Goal: Information Seeking & Learning: Learn about a topic

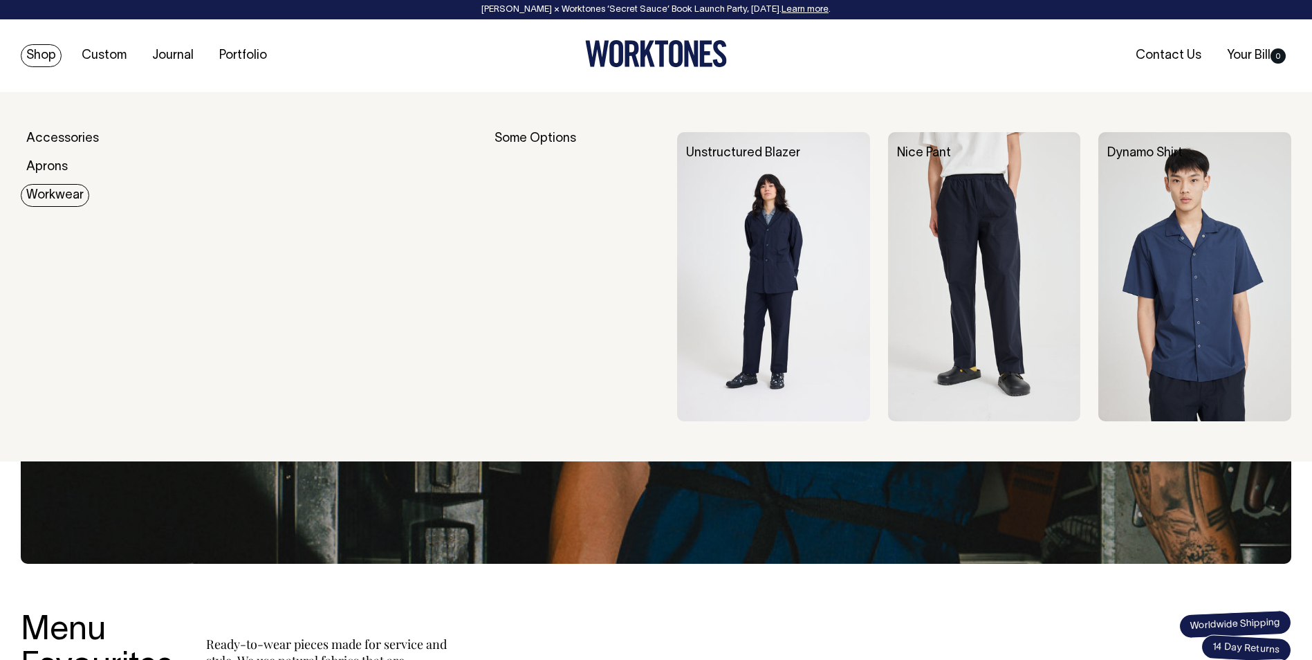
click at [44, 198] on link "Workwear" at bounding box center [55, 195] width 68 height 23
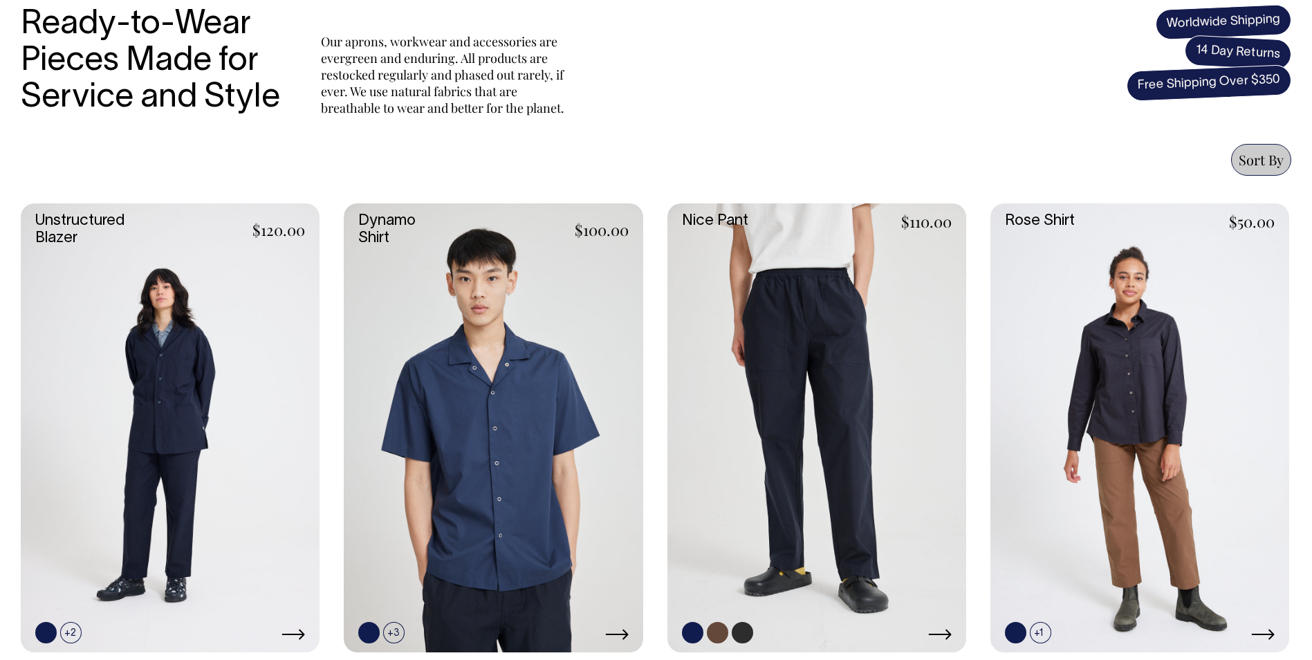
scroll to position [484, 0]
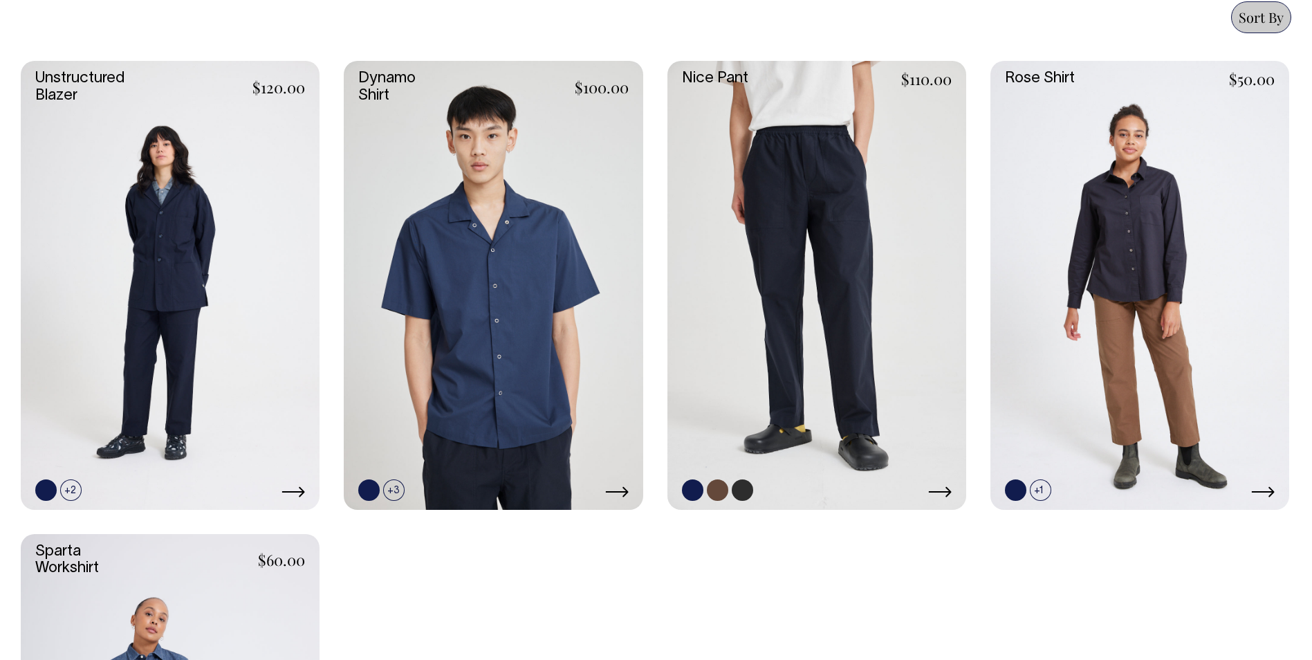
click at [832, 212] on link at bounding box center [816, 285] width 299 height 448
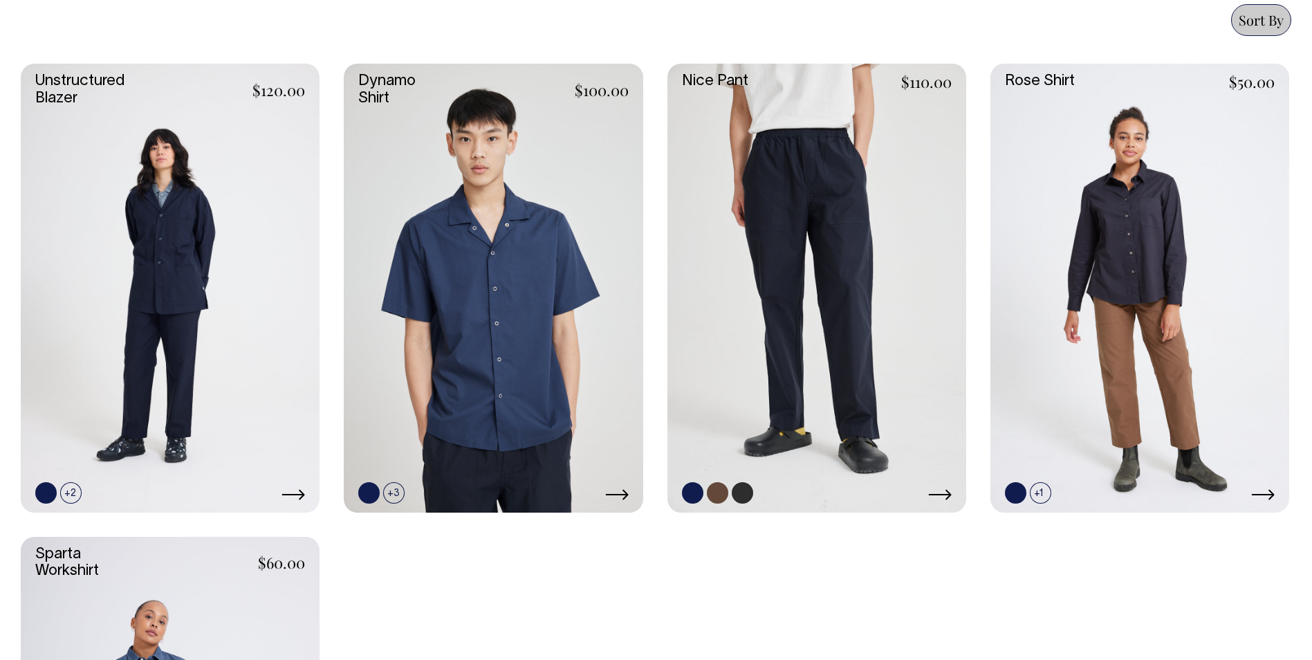
scroll to position [623, 0]
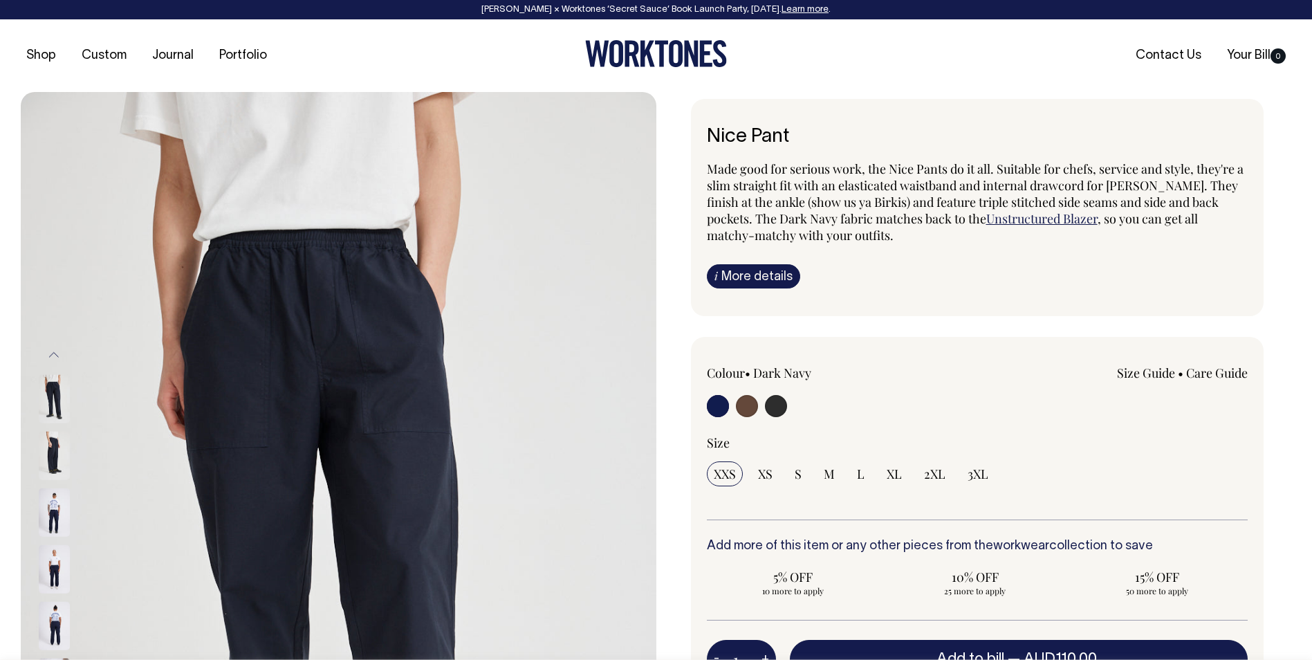
click at [779, 407] on input "radio" at bounding box center [776, 406] width 22 height 22
radio input "true"
select select "Charcoal"
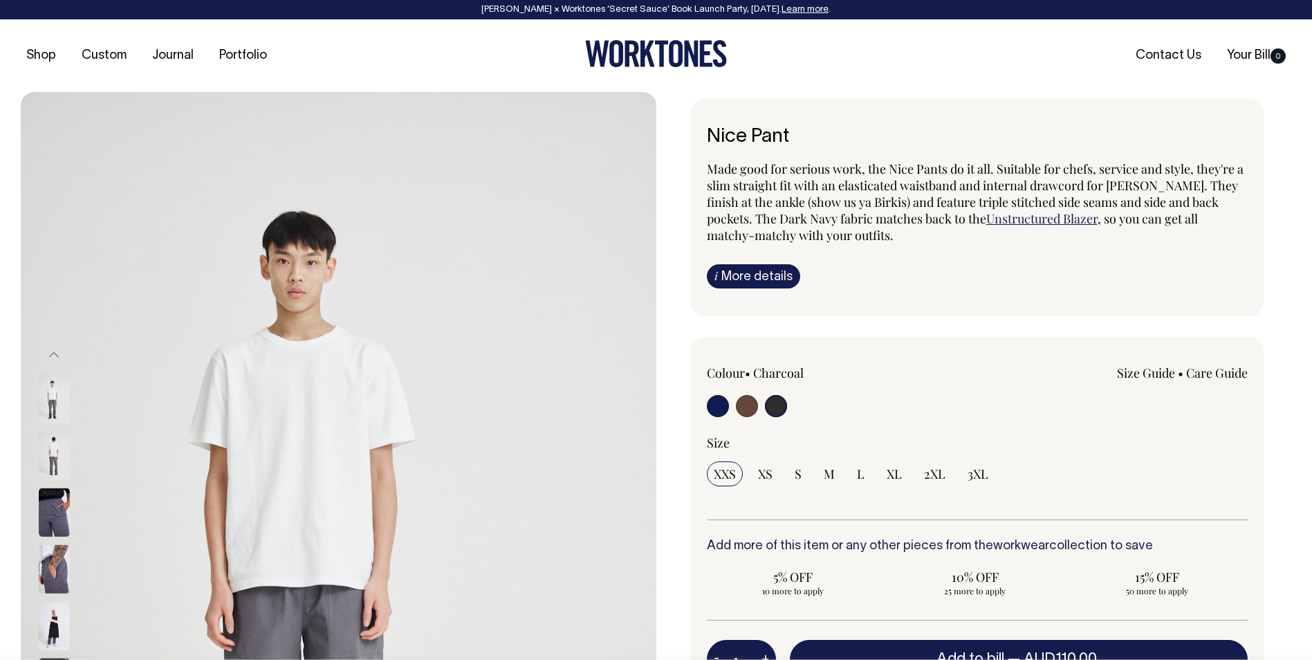
click at [743, 408] on input "radio" at bounding box center [747, 406] width 22 height 22
radio input "true"
radio input "false"
radio input "true"
select select "Chocolate"
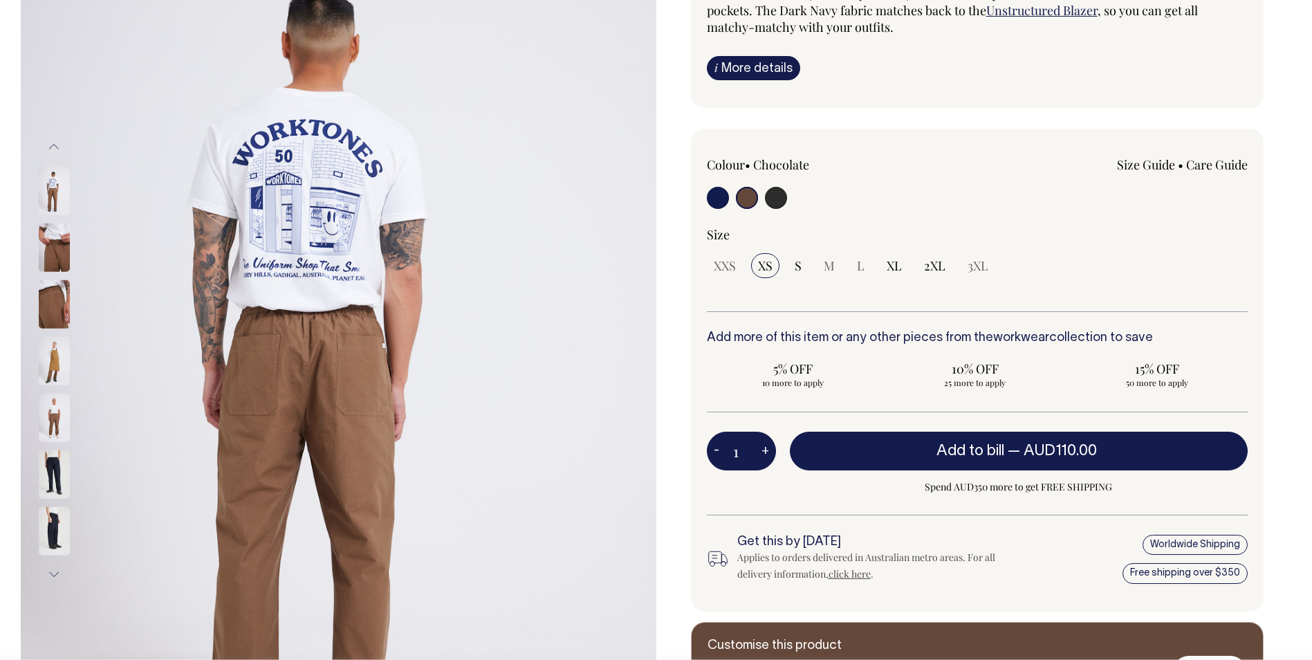
scroll to position [207, 0]
click at [50, 569] on button "Next" at bounding box center [54, 574] width 21 height 31
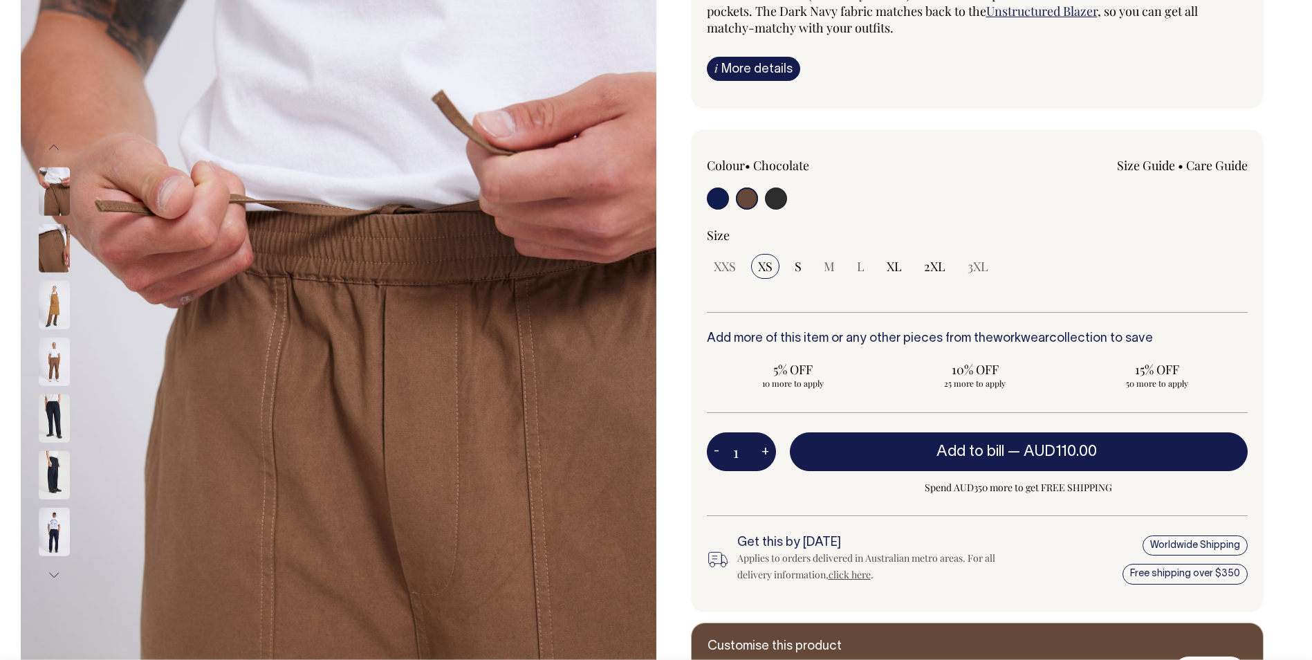
click at [53, 573] on button "Next" at bounding box center [54, 574] width 21 height 31
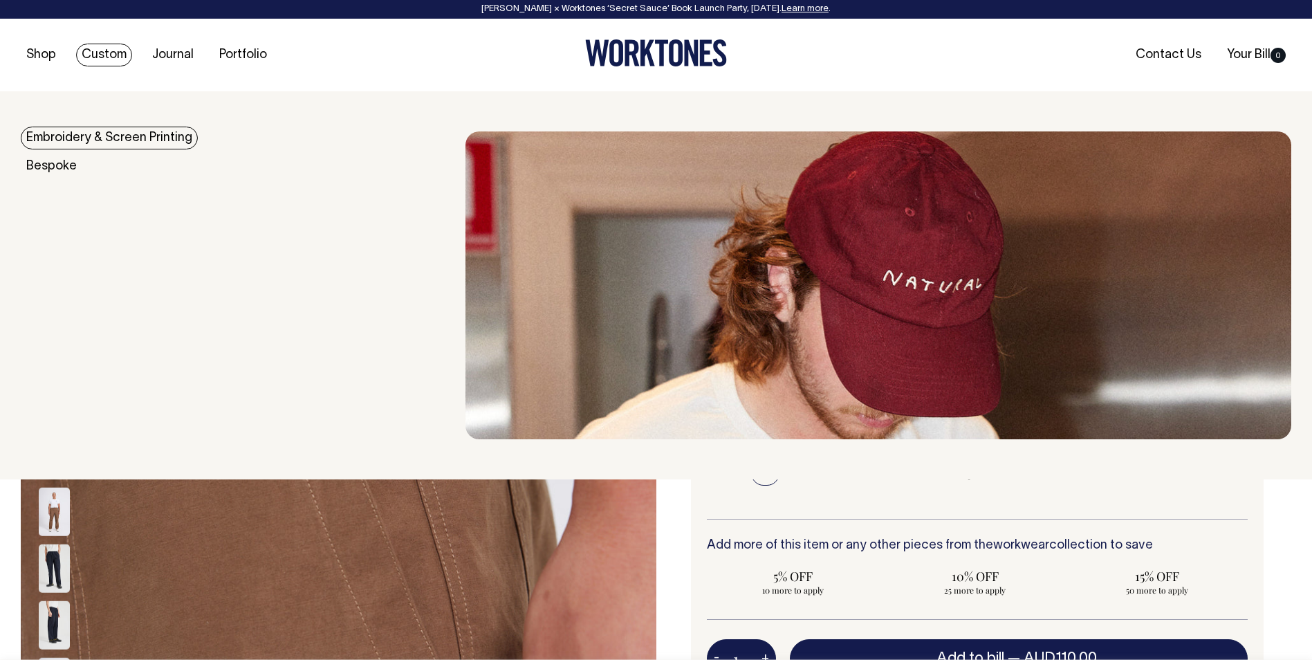
scroll to position [0, 0]
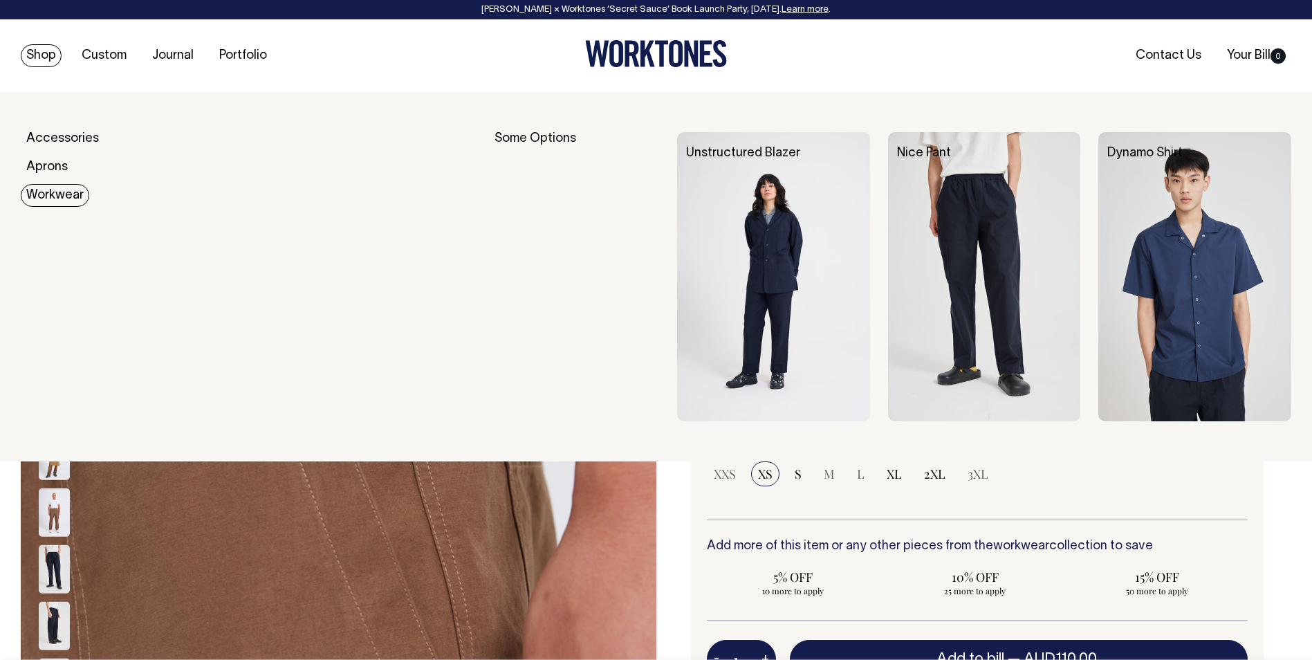
click at [48, 189] on link "Workwear" at bounding box center [55, 195] width 68 height 23
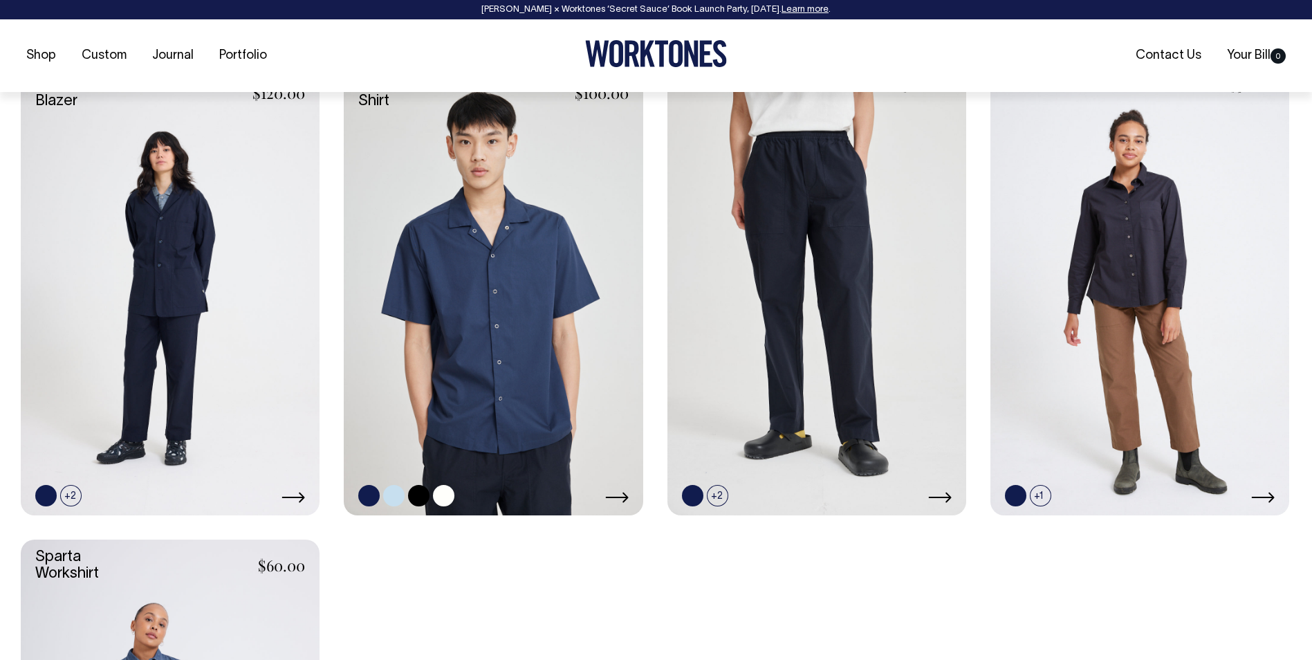
scroll to position [622, 0]
click at [487, 294] on link at bounding box center [493, 290] width 299 height 448
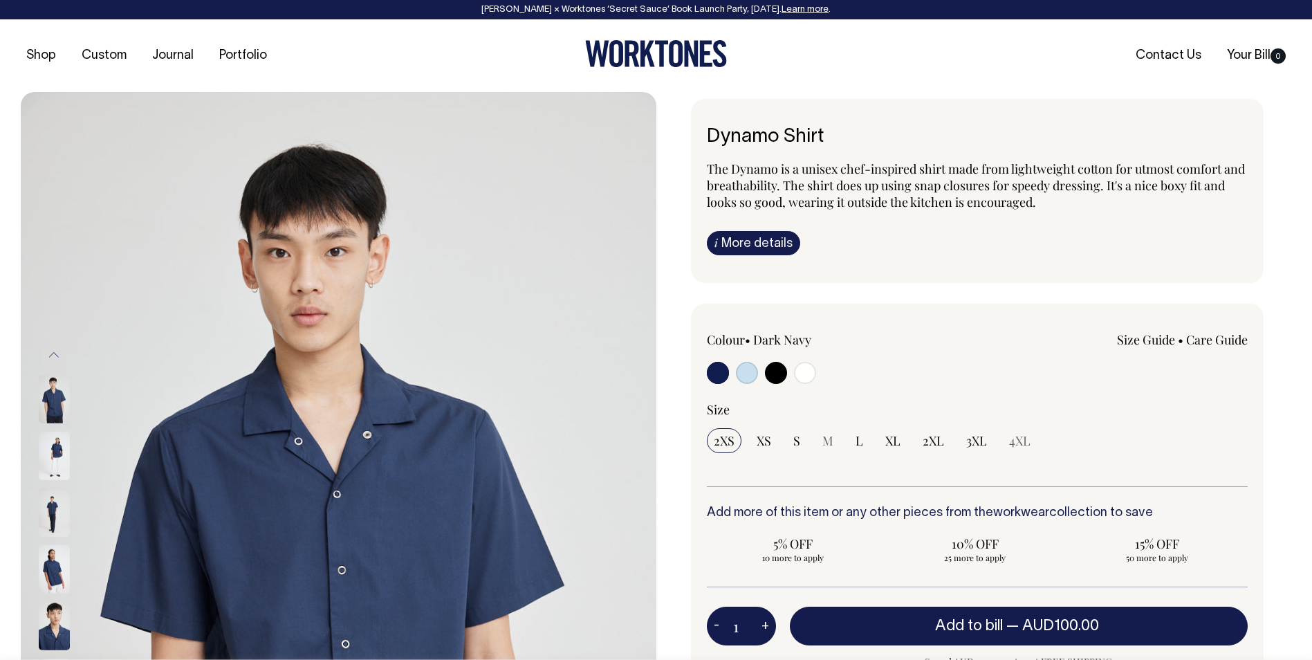
click at [799, 376] on input "radio" at bounding box center [805, 373] width 22 height 22
radio input "true"
select select "Off-White"
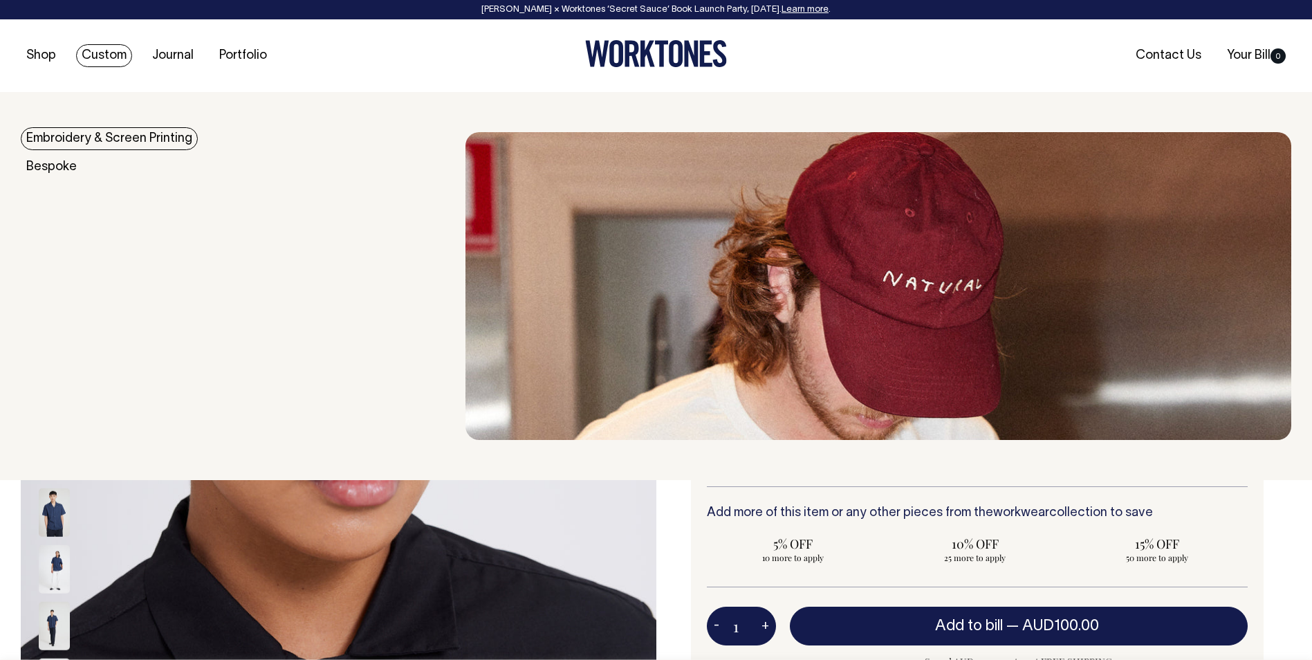
click at [100, 57] on link "Custom" at bounding box center [104, 55] width 56 height 23
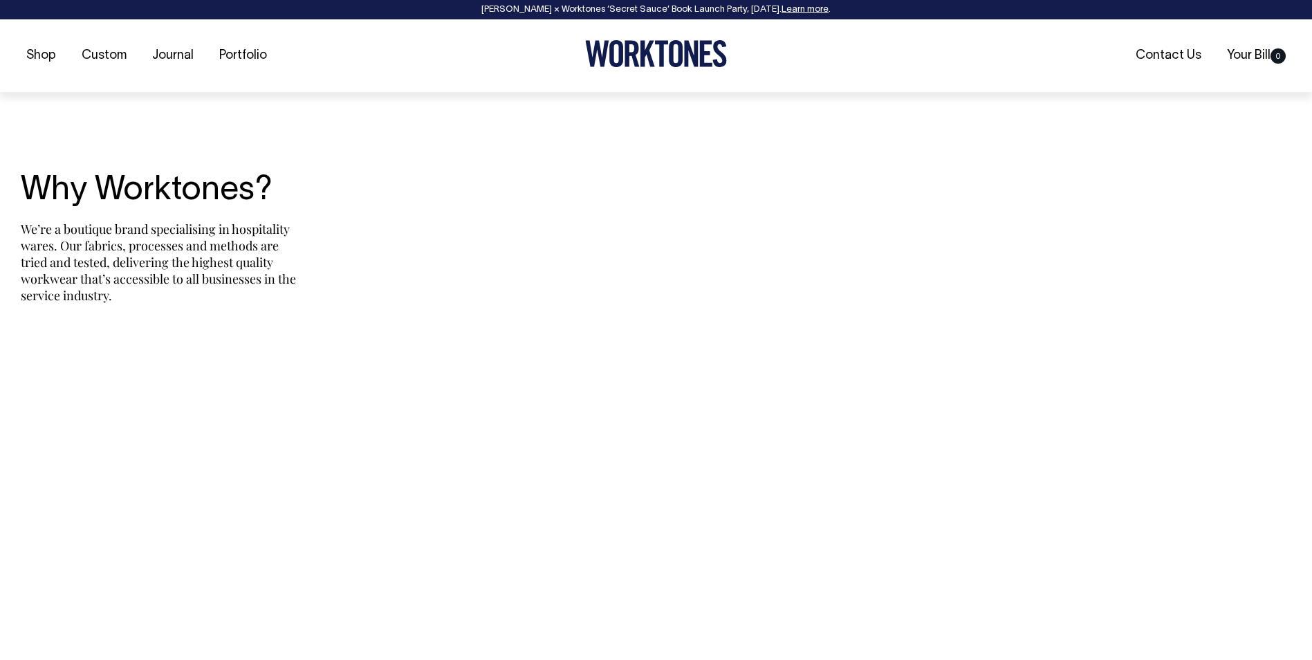
scroll to position [3043, 0]
click at [252, 55] on link "Portfolio" at bounding box center [243, 55] width 59 height 23
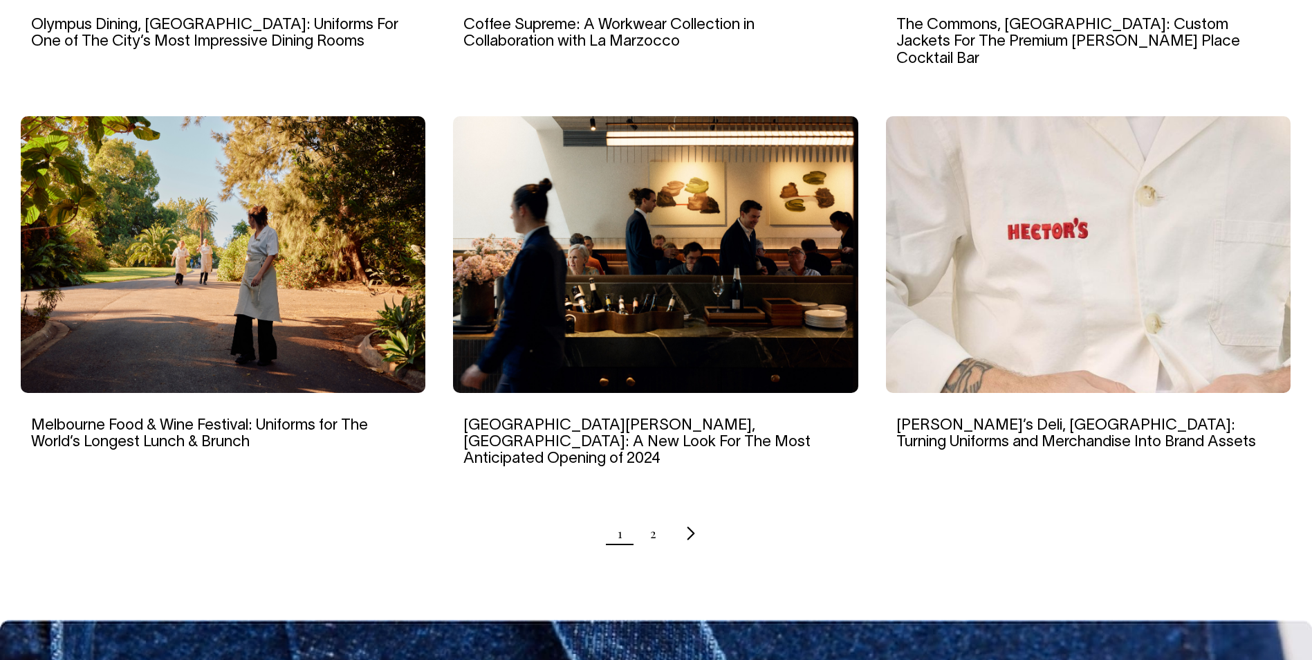
scroll to position [1273, 0]
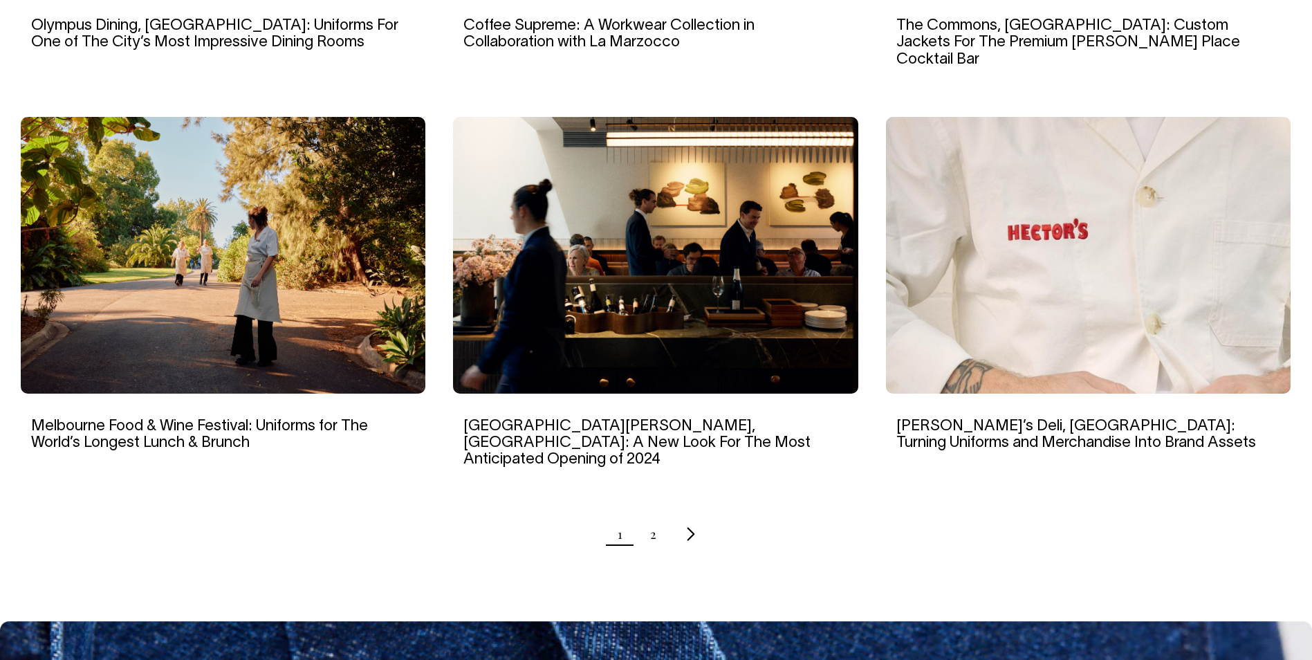
click at [687, 527] on icon "Next page" at bounding box center [690, 534] width 9 height 15
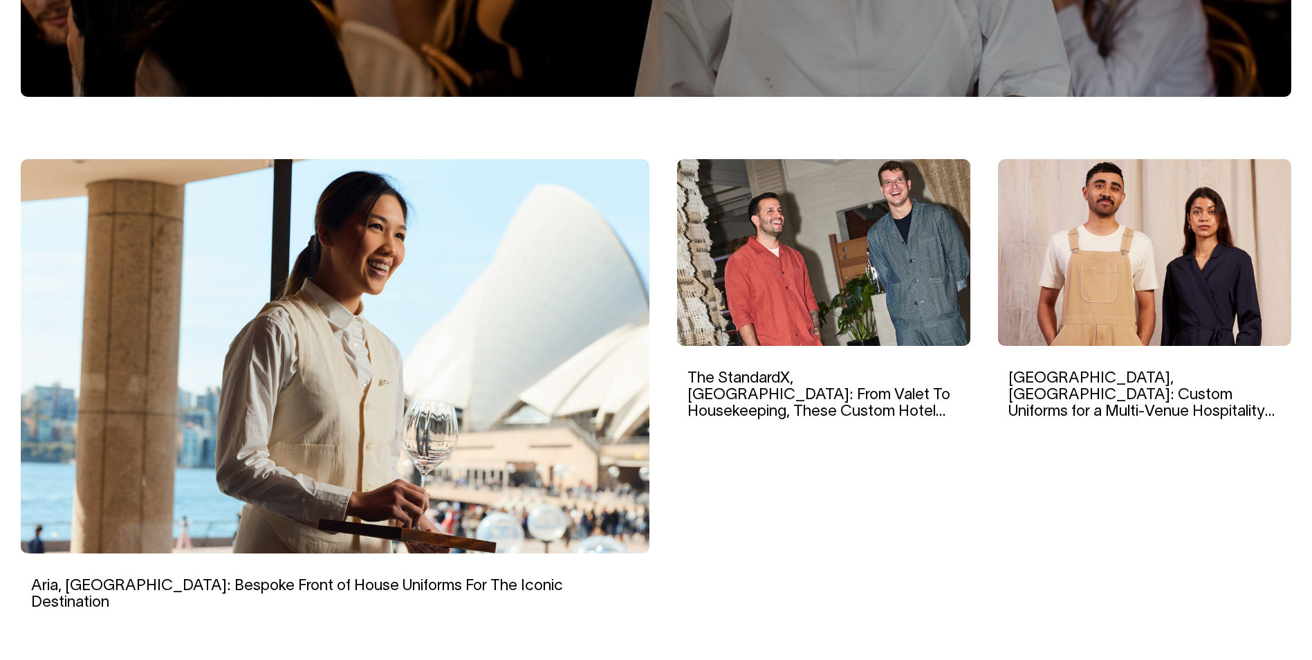
scroll to position [346, 0]
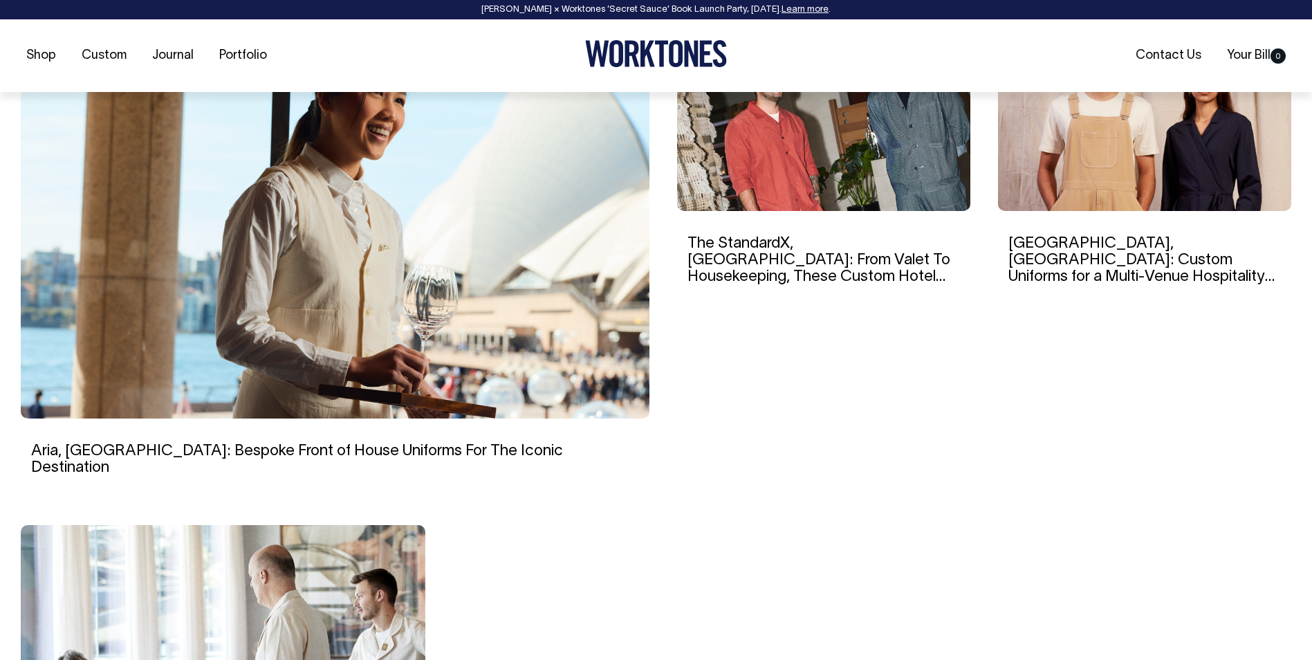
click at [404, 293] on img at bounding box center [335, 221] width 629 height 394
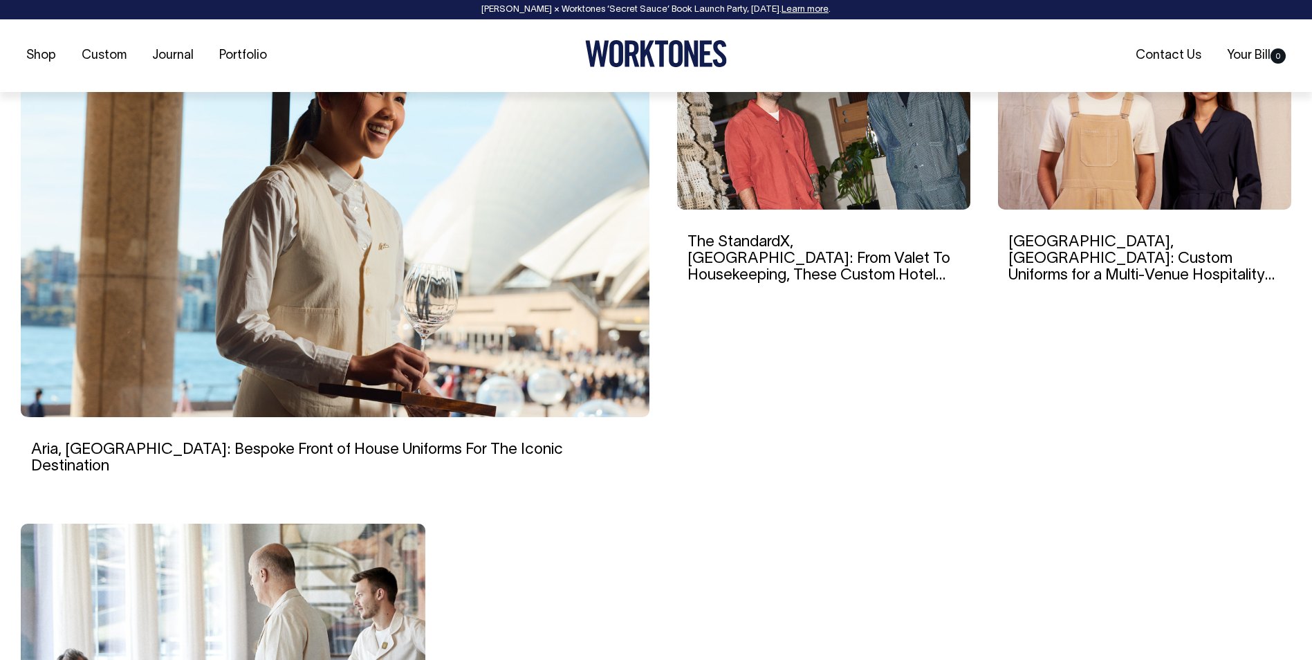
scroll to position [483, 0]
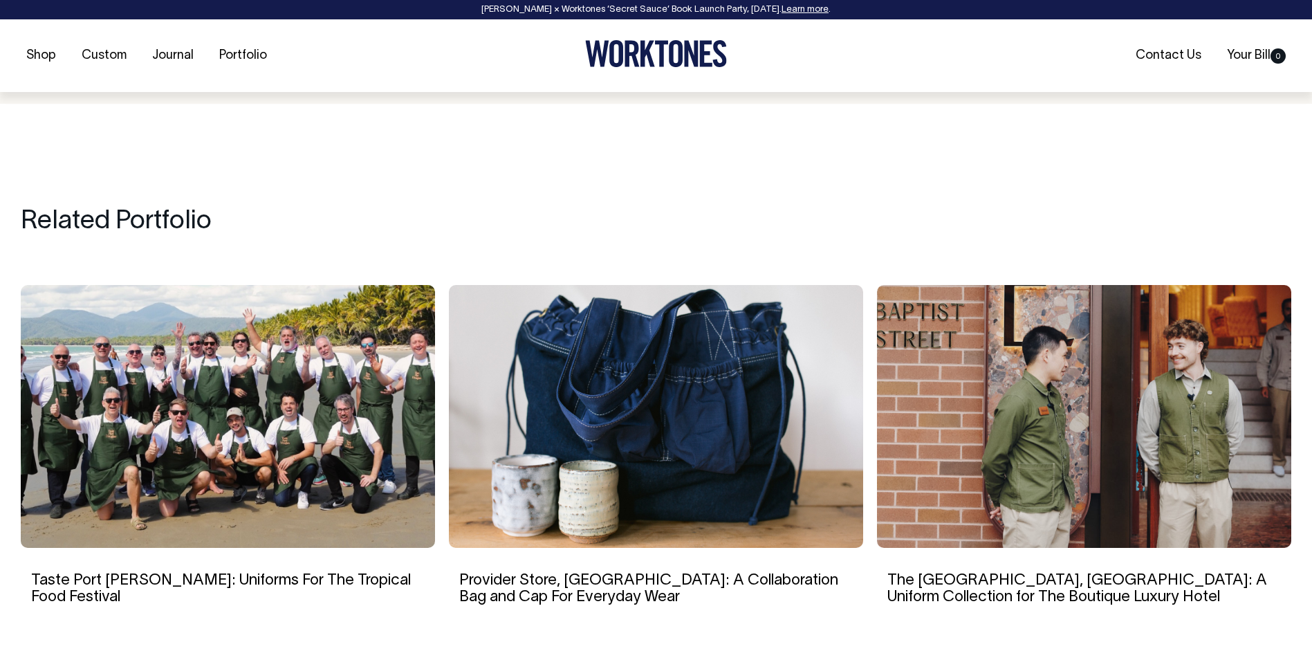
scroll to position [11550, 0]
click at [160, 330] on img at bounding box center [228, 415] width 414 height 263
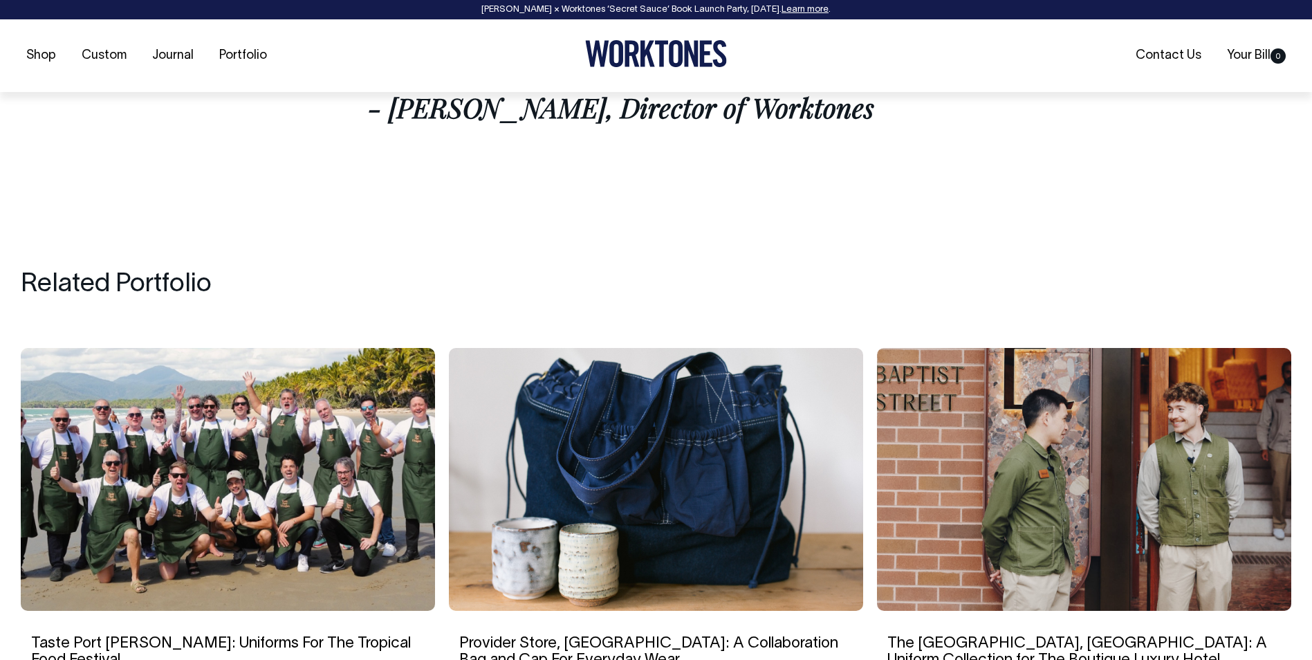
scroll to position [6294, 0]
click at [1076, 347] on img at bounding box center [1084, 478] width 414 height 263
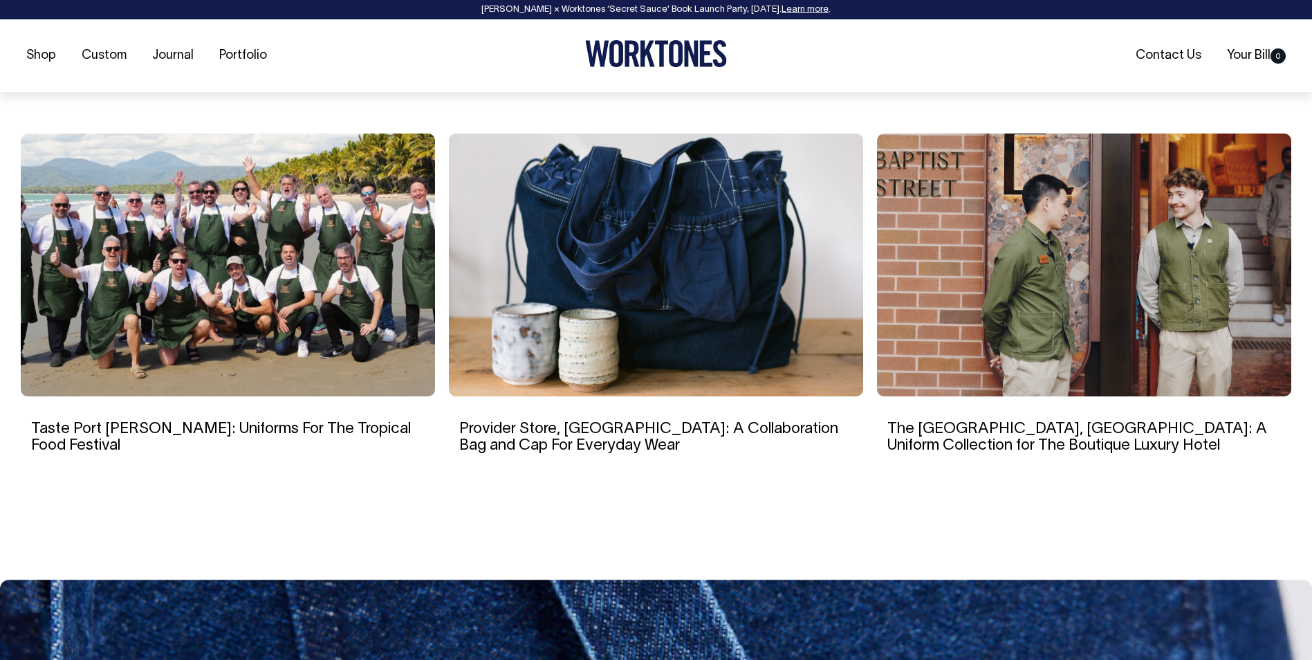
scroll to position [7746, 0]
